Goal: Information Seeking & Learning: Learn about a topic

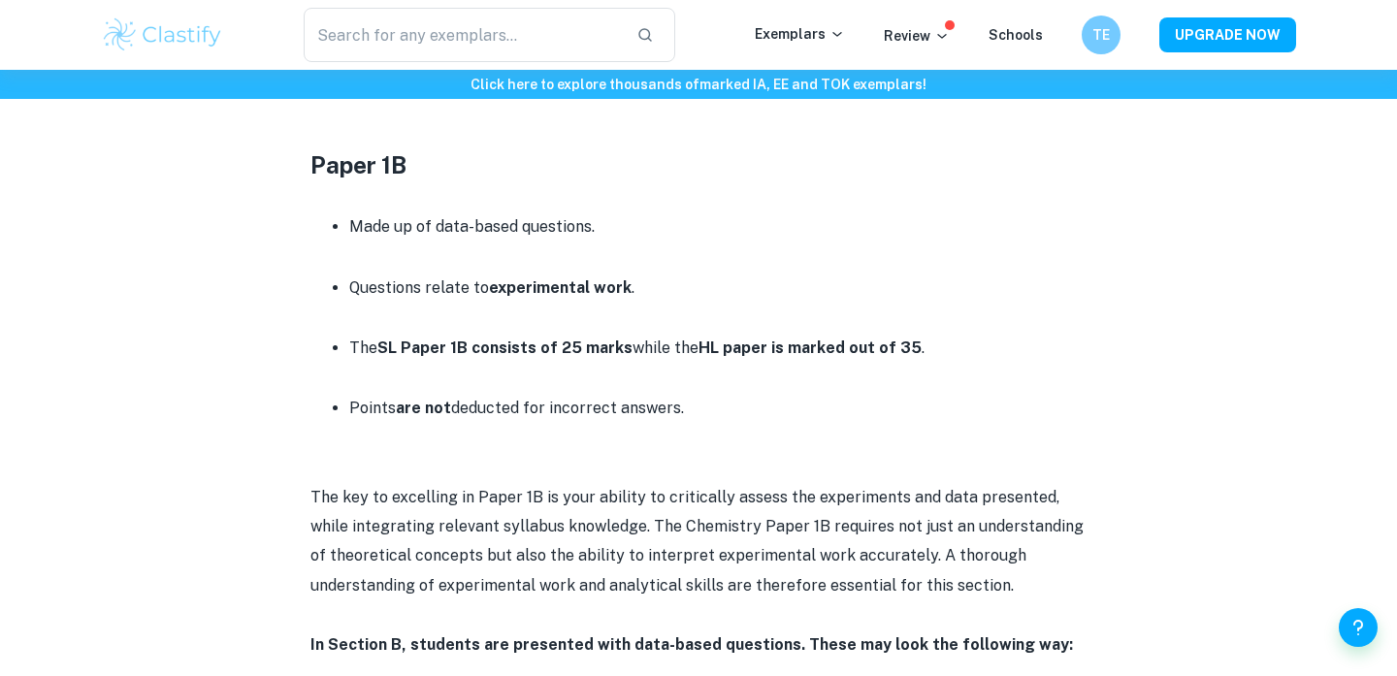
scroll to position [2380, 0]
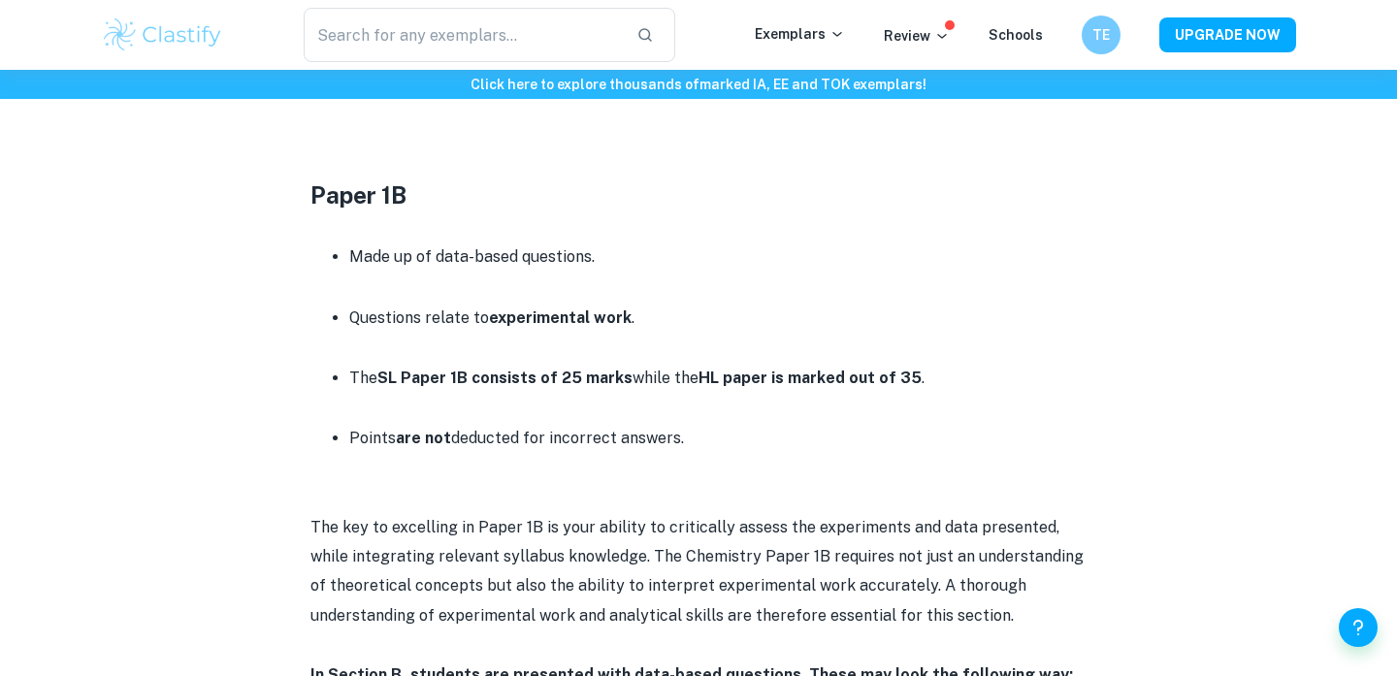
click at [1025, 267] on li "Made up of data-based questions." at bounding box center [718, 257] width 738 height 31
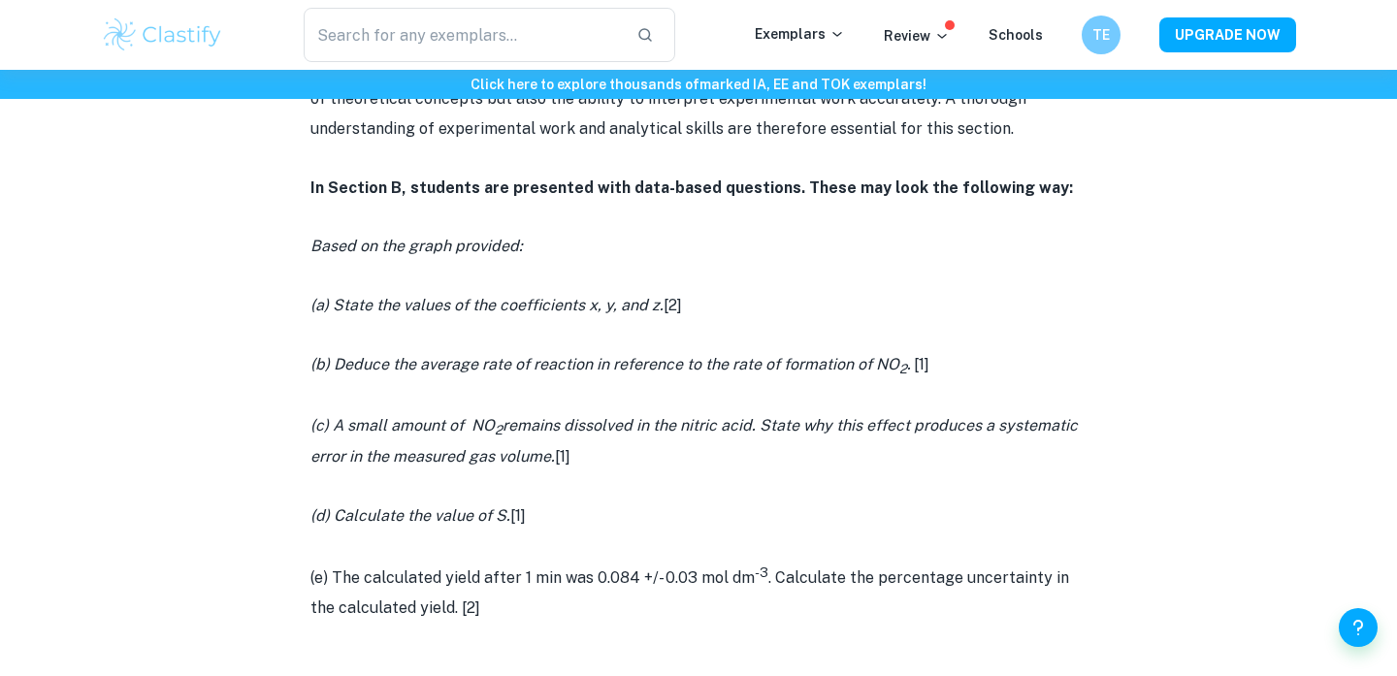
click at [1083, 296] on p "(a) State the values of the coefficients x, y, and z. [2]" at bounding box center [699, 305] width 776 height 29
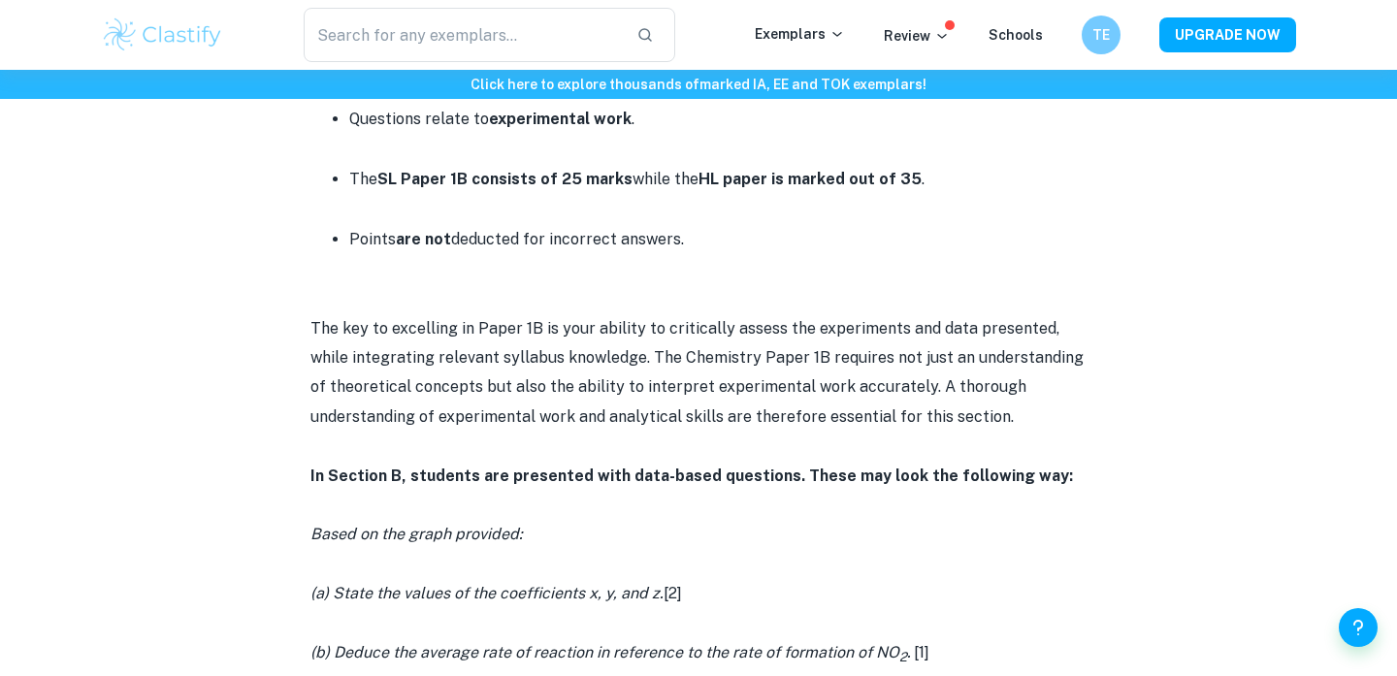
scroll to position [2582, 0]
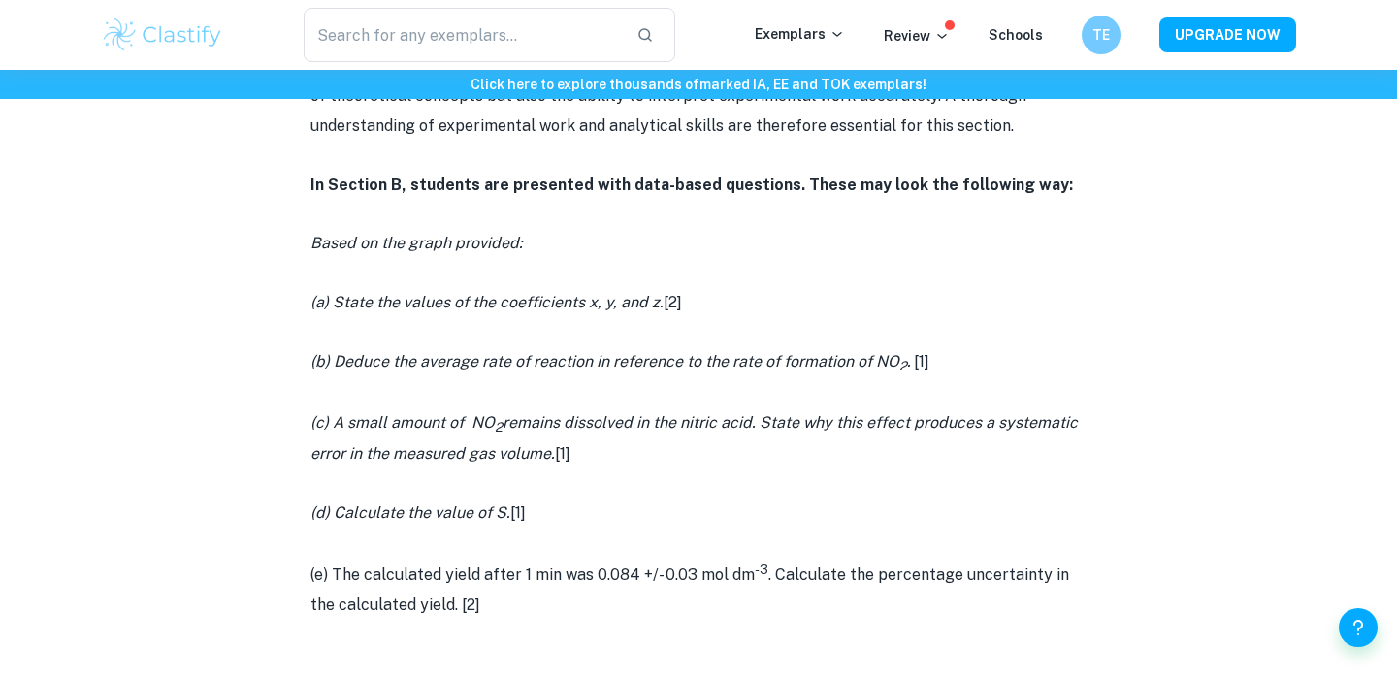
scroll to position [2871, 0]
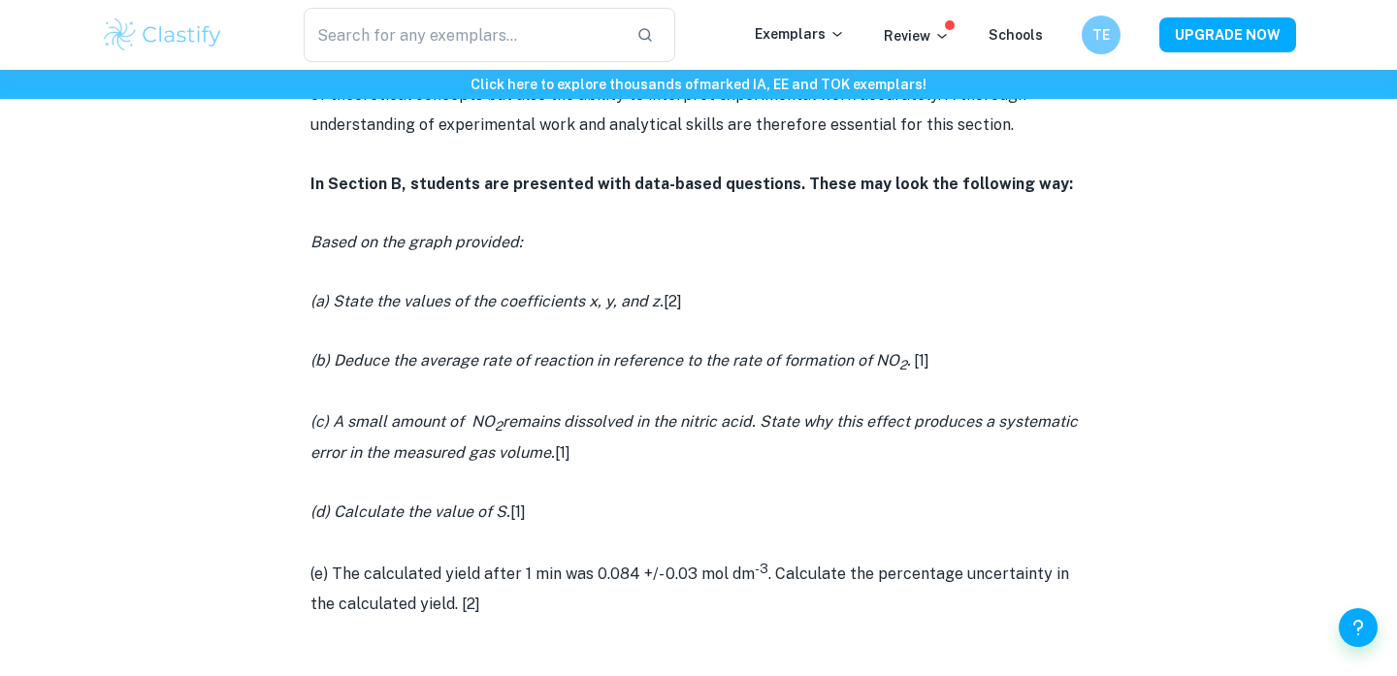
click at [1074, 179] on p "In Section B, students are presented with data-based questions. These may look …" at bounding box center [699, 184] width 776 height 29
click at [532, 32] on input "text" at bounding box center [462, 35] width 317 height 54
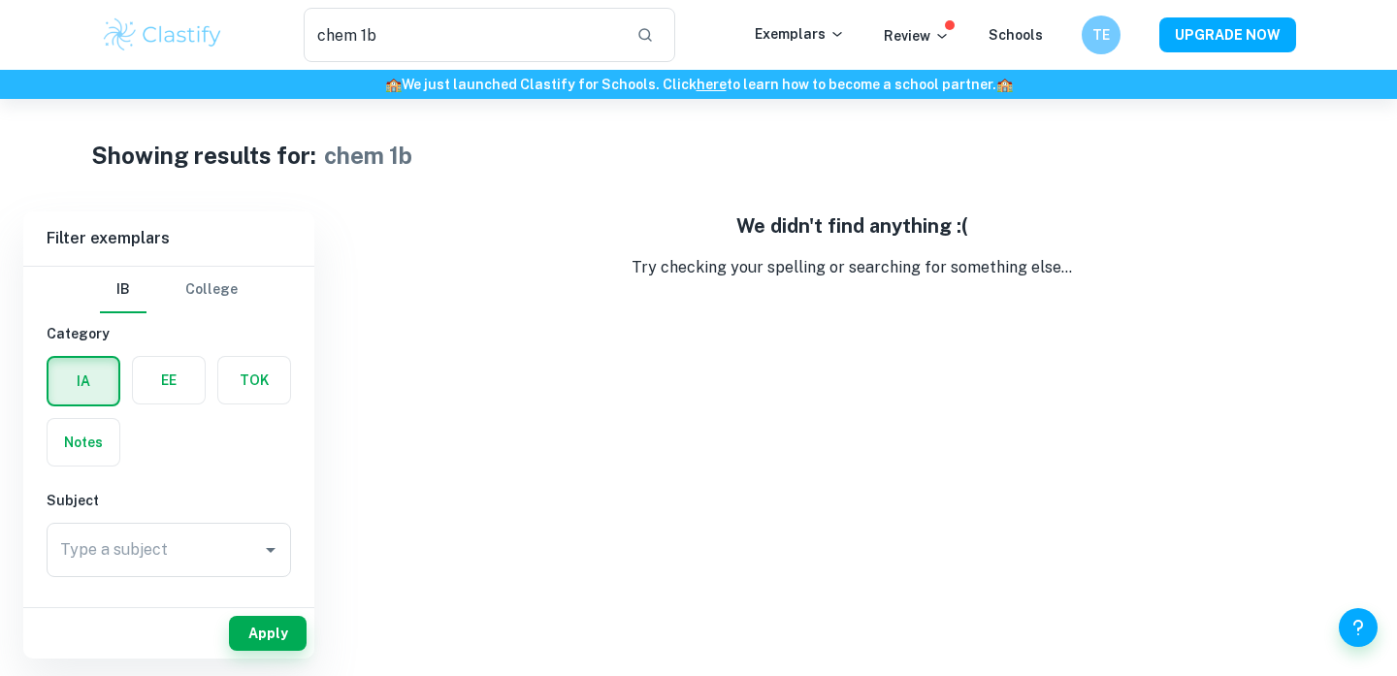
click at [94, 395] on label "button" at bounding box center [84, 381] width 70 height 47
click at [0, 0] on input "radio" at bounding box center [0, 0] width 0 height 0
click at [100, 437] on label "button" at bounding box center [84, 442] width 72 height 47
click at [0, 0] on input "radio" at bounding box center [0, 0] width 0 height 0
click at [272, 632] on button "Apply" at bounding box center [268, 633] width 78 height 35
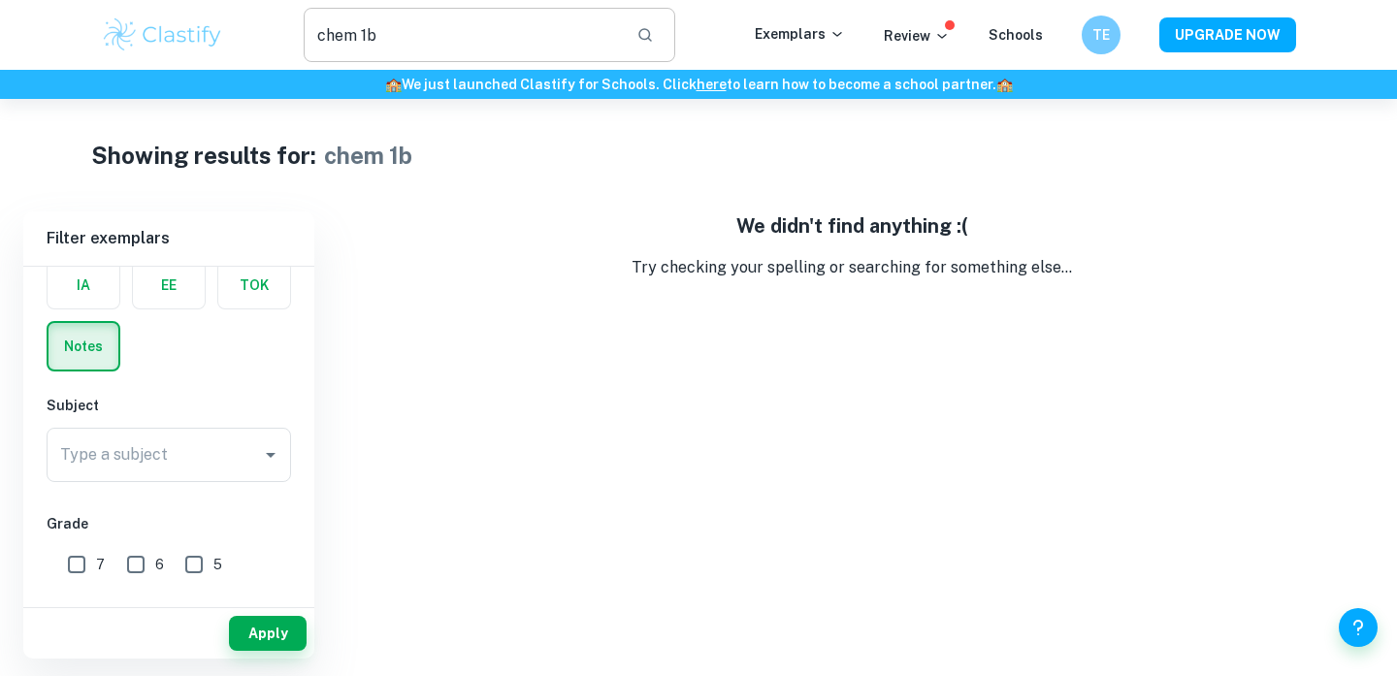
click at [410, 34] on input "chem 1b" at bounding box center [462, 35] width 317 height 54
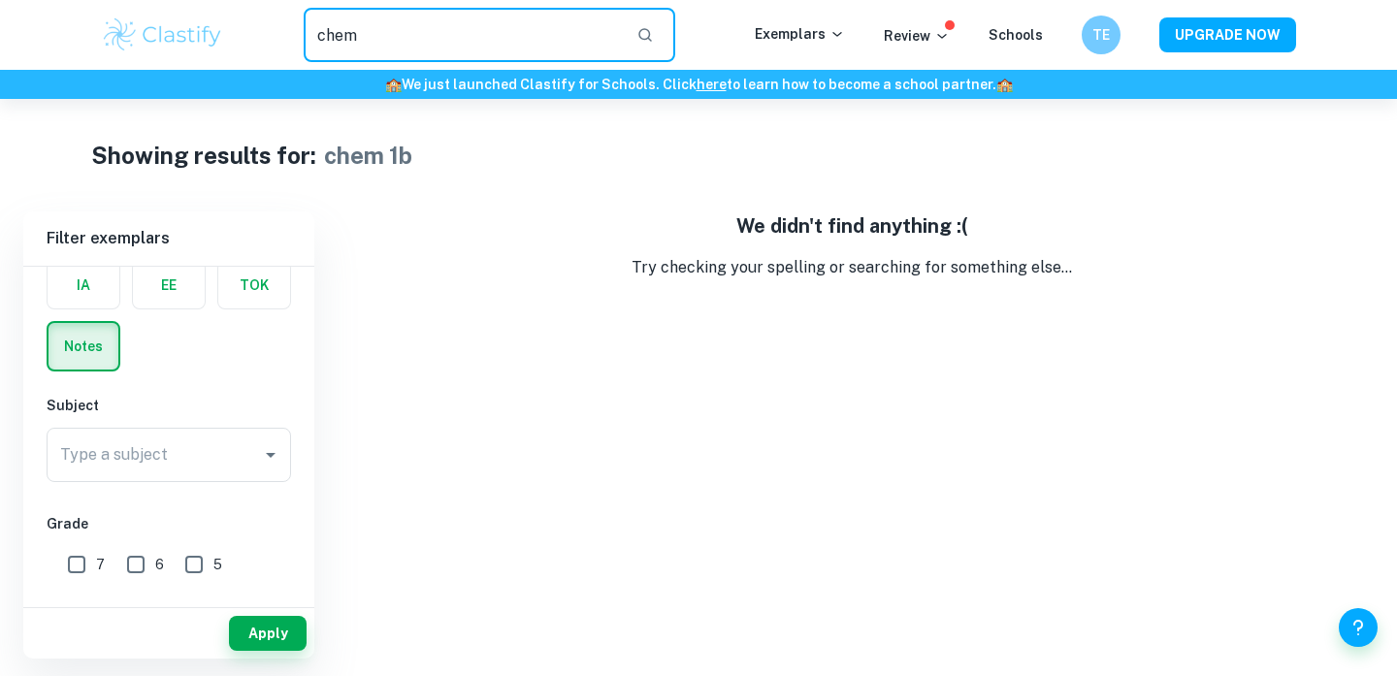
type input "chem"
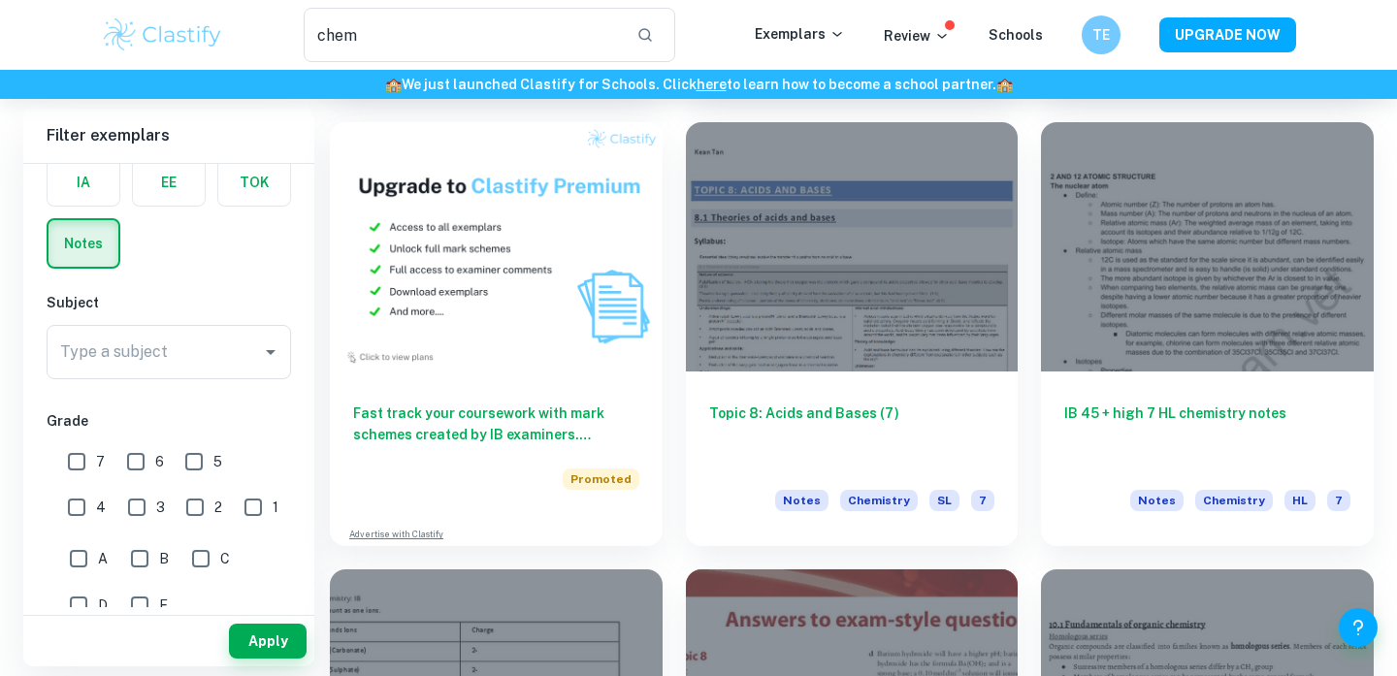
scroll to position [993, 0]
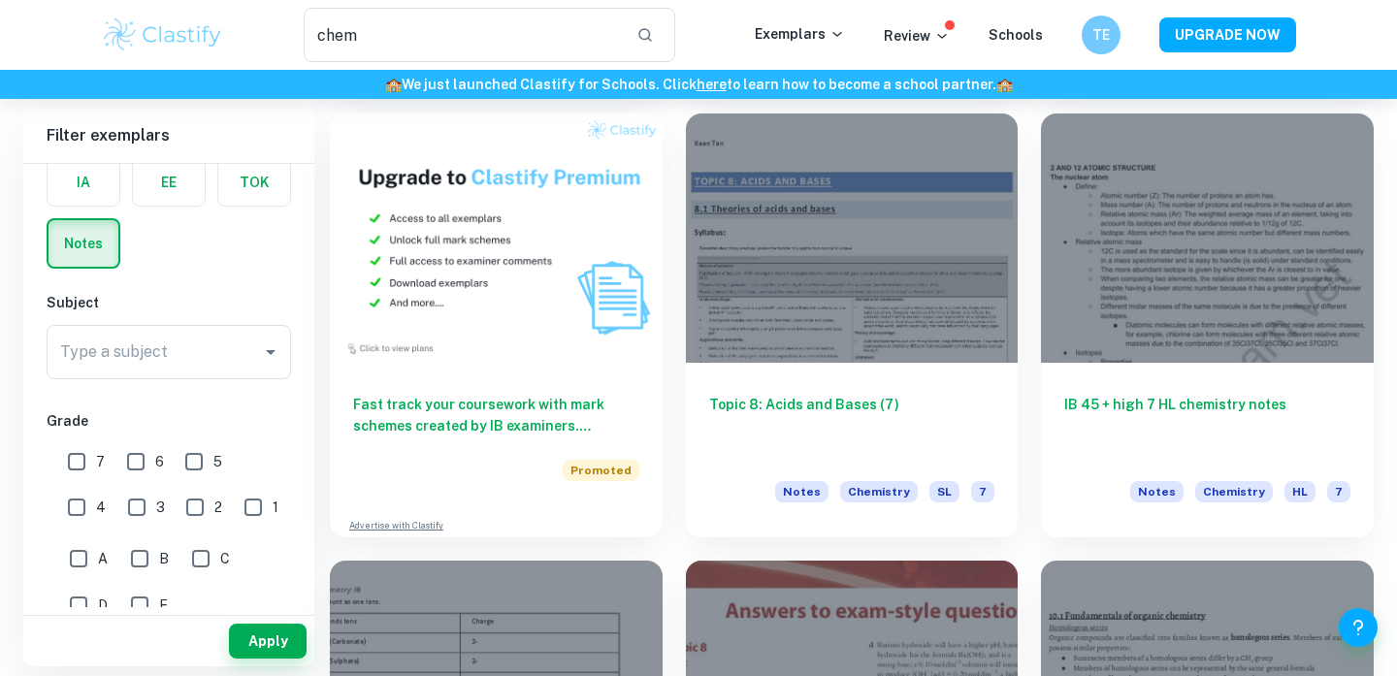
click at [1028, 278] on div "IB 45 + high 7 HL chemistry notes Notes Chemistry HL 7" at bounding box center [1196, 313] width 356 height 447
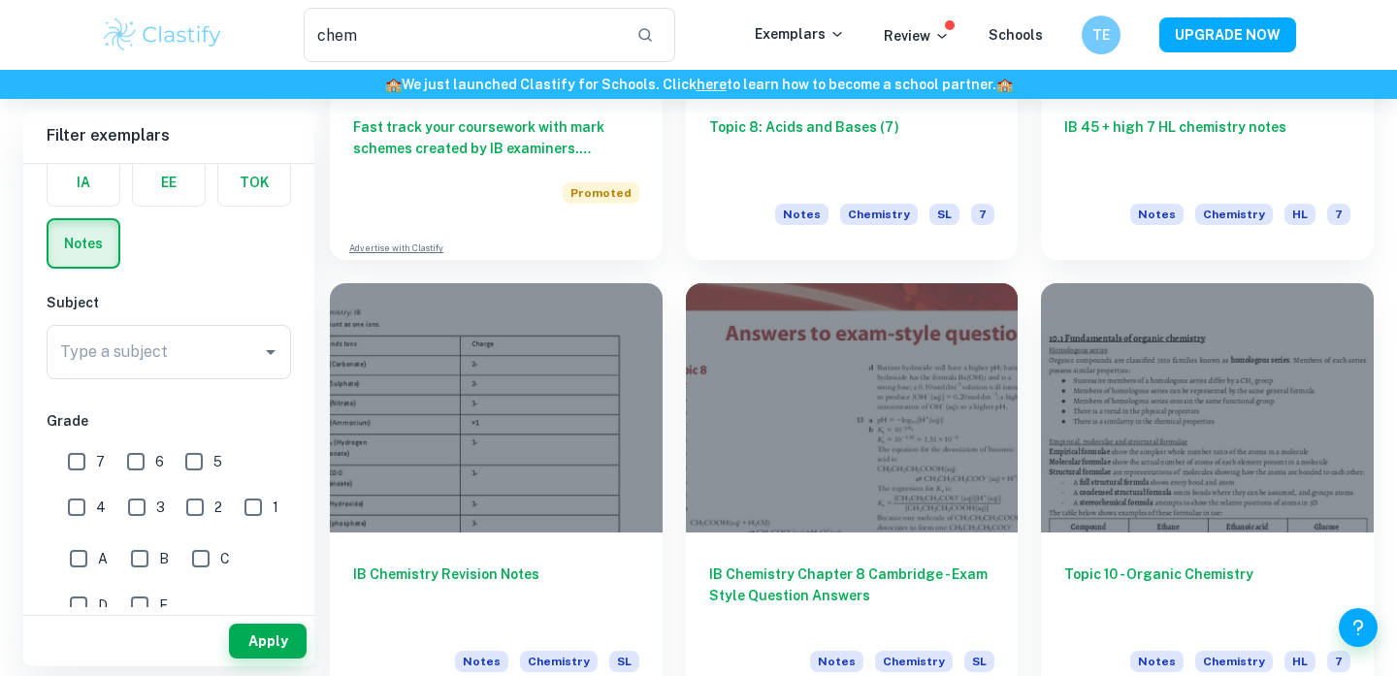
click at [1028, 278] on div "Topic 10 - Organic Chemistry Notes Chemistry HL 7" at bounding box center [1196, 483] width 356 height 447
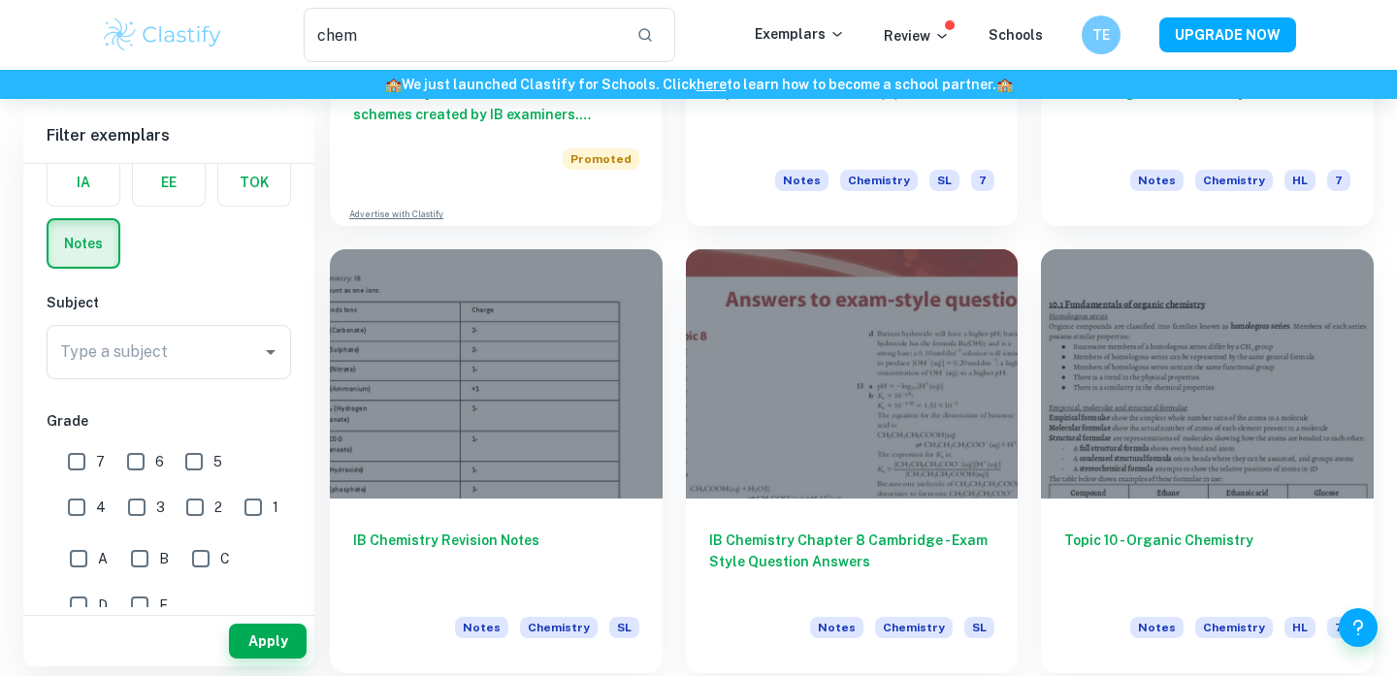
click at [1028, 278] on div "Topic 10 - Organic Chemistry Notes Chemistry HL 7" at bounding box center [1196, 449] width 356 height 447
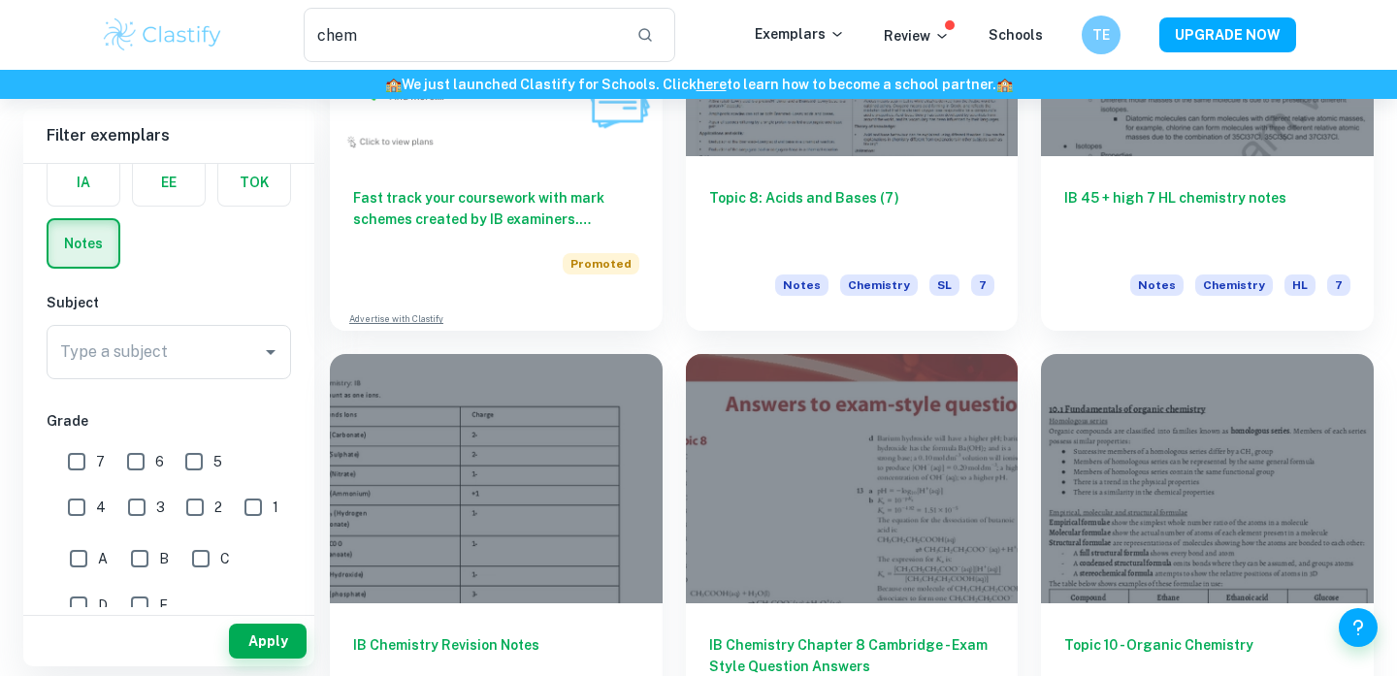
scroll to position [1139, 0]
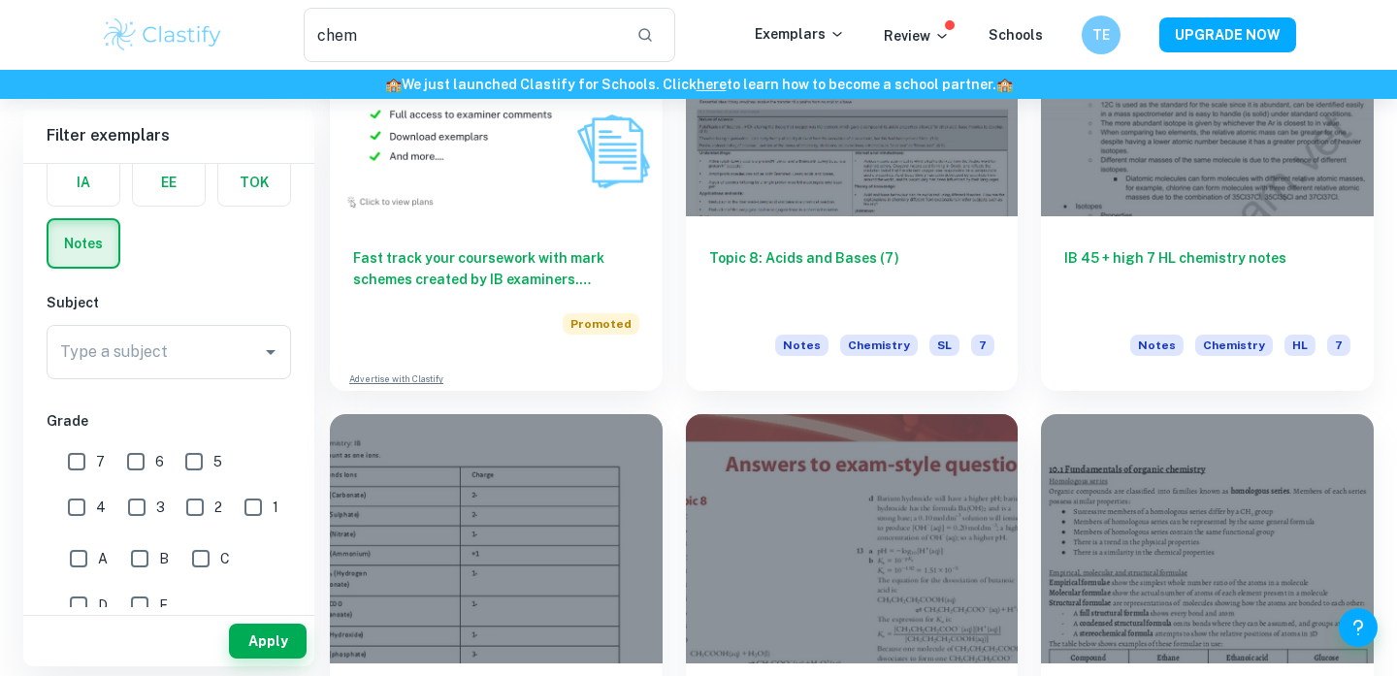
click at [1028, 278] on div "IB 45 + high 7 HL chemistry notes Notes Chemistry HL 7" at bounding box center [1196, 167] width 356 height 447
click at [1023, 289] on div "IB 45 + high 7 HL chemistry notes Notes Chemistry HL 7" at bounding box center [1196, 167] width 356 height 447
click at [1072, 272] on h6 "IB 45 + high 7 HL chemistry notes" at bounding box center [1208, 275] width 286 height 64
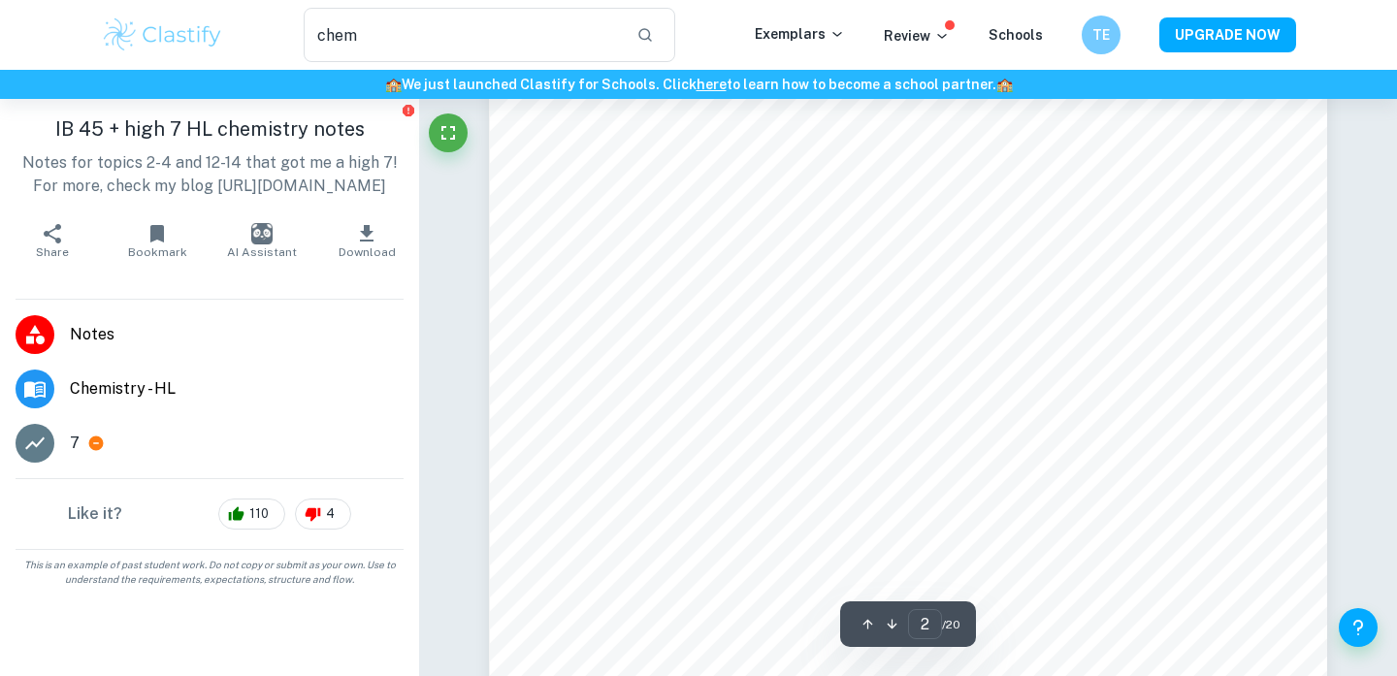
scroll to position [418, 0]
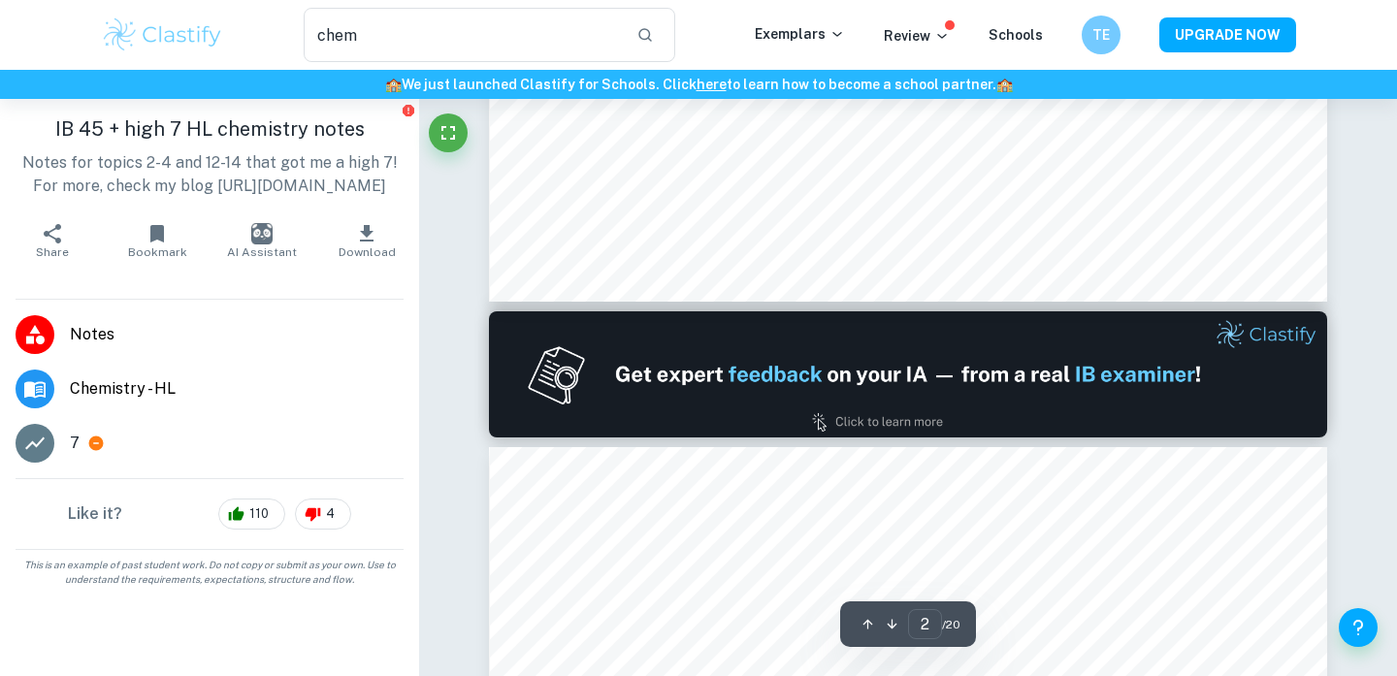
type input "1"
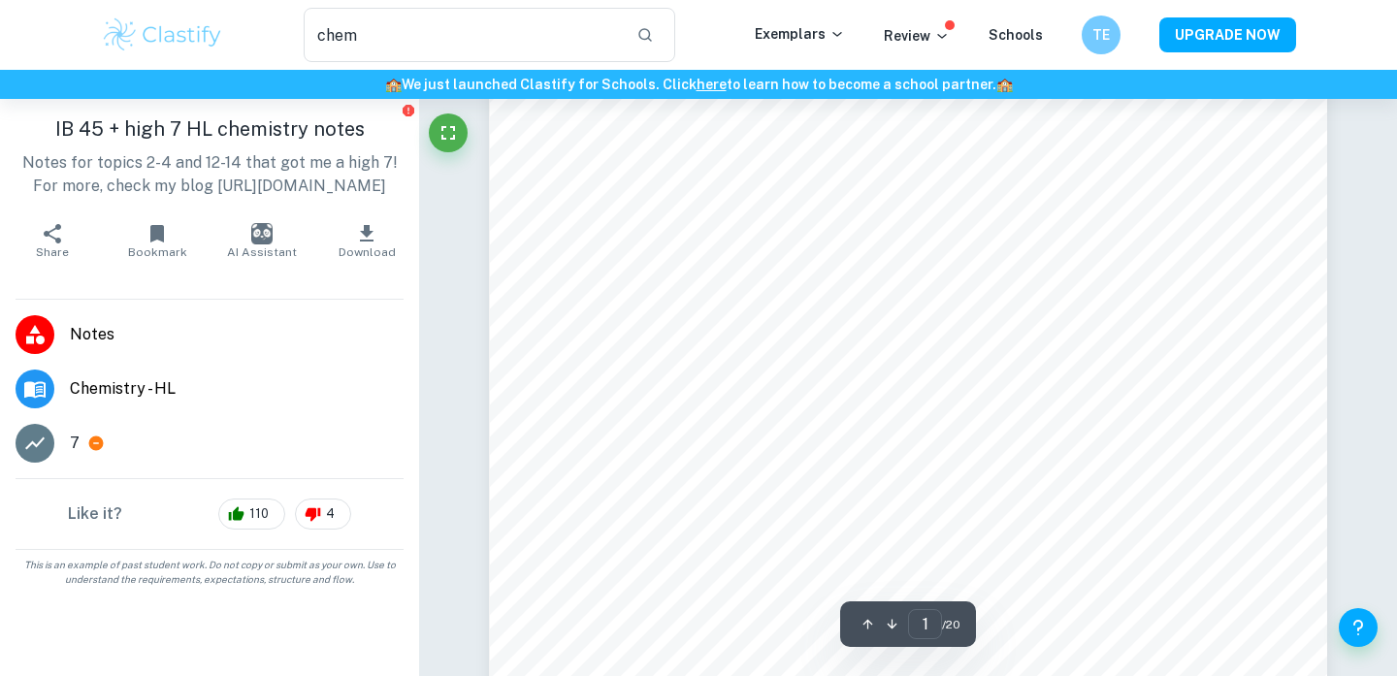
scroll to position [0, 0]
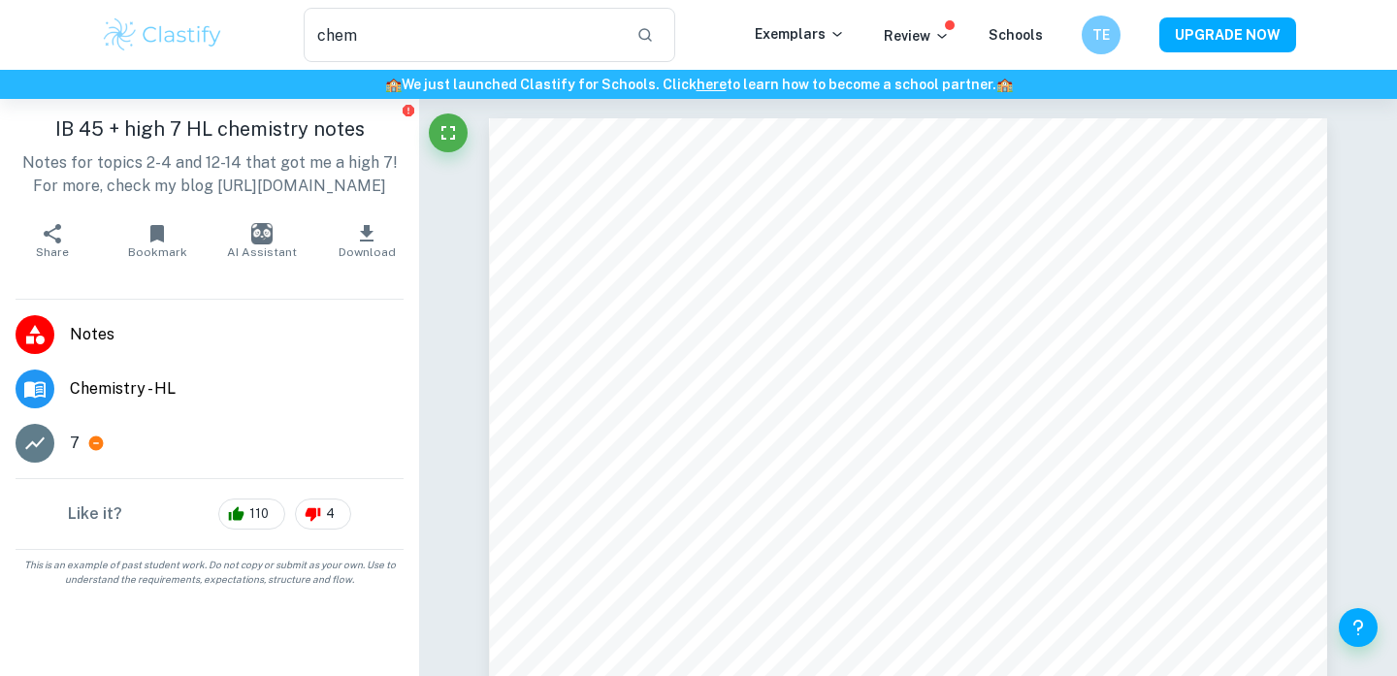
scroll to position [1139, 0]
